Goal: Check status: Check status

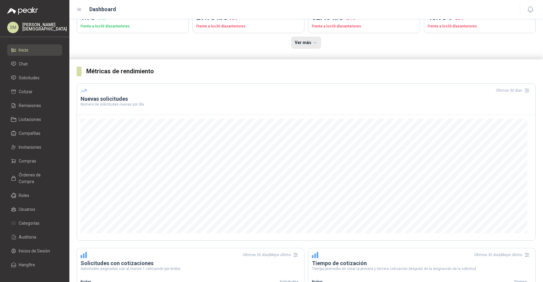
scroll to position [67, 0]
click at [18, 75] on li "Solicitudes" at bounding box center [35, 78] width 48 height 7
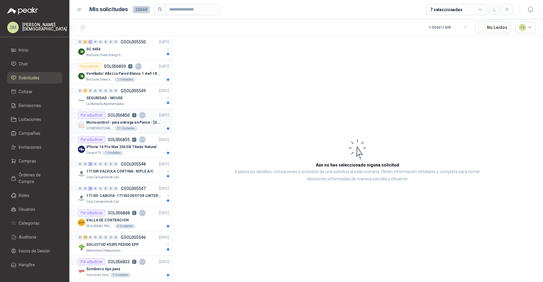
click at [132, 124] on p "Monocontrol - para entrega en Pance - [GEOGRAPHIC_DATA]" at bounding box center [123, 123] width 75 height 6
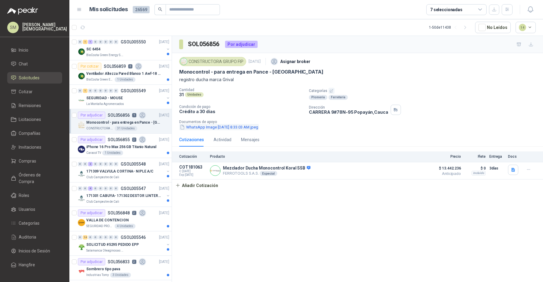
click at [255, 126] on button "WhatsApp Image [DATE] 8.33.03 AM.jpeg" at bounding box center [219, 127] width 80 height 6
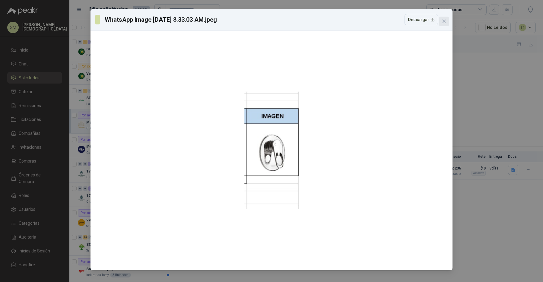
click at [443, 20] on icon "close" at bounding box center [444, 22] width 4 height 4
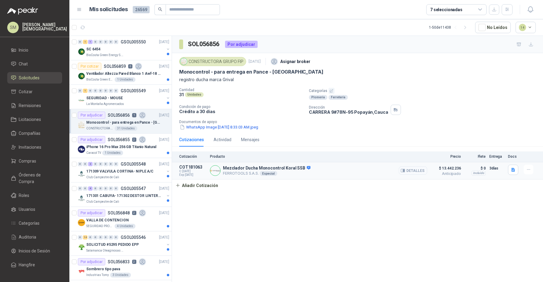
click at [411, 169] on button "Detalles" at bounding box center [413, 171] width 28 height 8
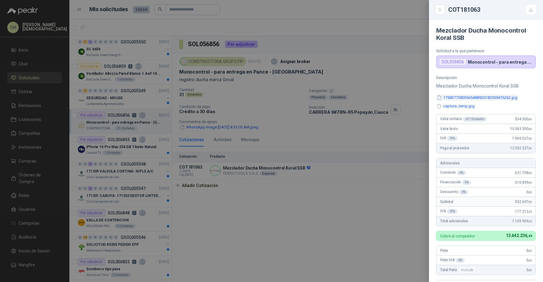
click at [489, 95] on button "17583773805565488920182559476262.jpg" at bounding box center [477, 97] width 82 height 6
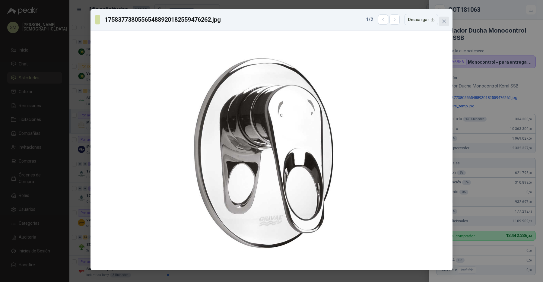
click at [445, 20] on icon "close" at bounding box center [444, 21] width 5 height 5
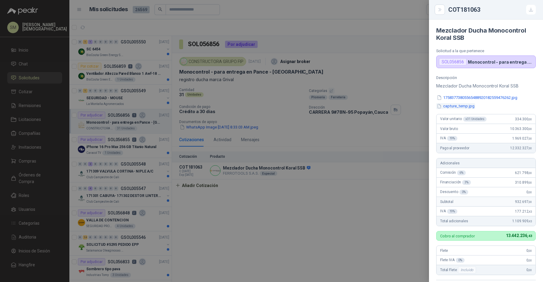
click at [446, 103] on button "capture_temp.jpg" at bounding box center [455, 106] width 39 height 6
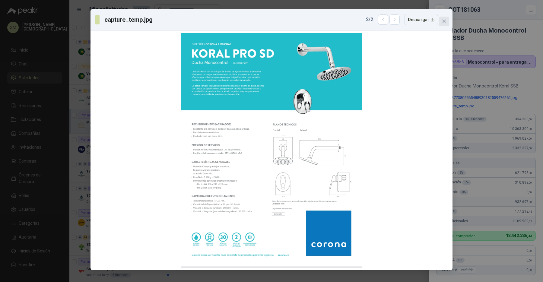
click at [443, 20] on icon "close" at bounding box center [444, 21] width 5 height 5
